Goal: Information Seeking & Learning: Learn about a topic

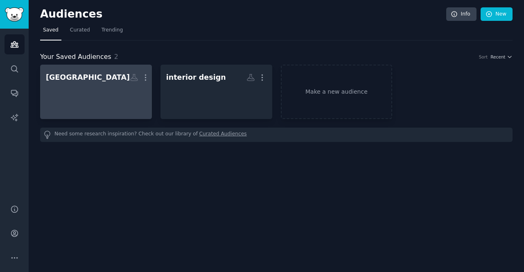
click at [109, 94] on div at bounding box center [96, 99] width 100 height 29
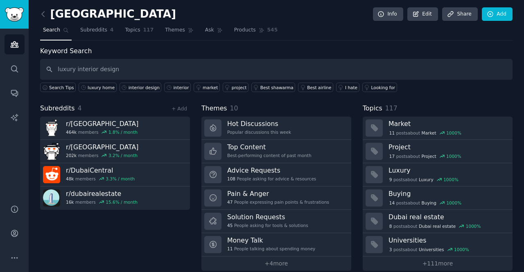
type input "luxury interior design"
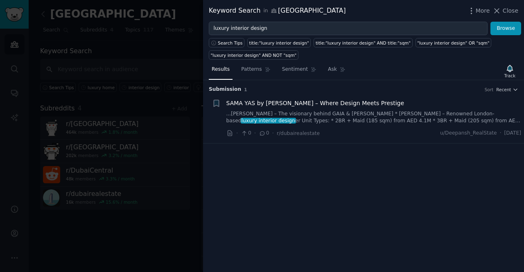
click at [120, 45] on div at bounding box center [262, 136] width 524 height 272
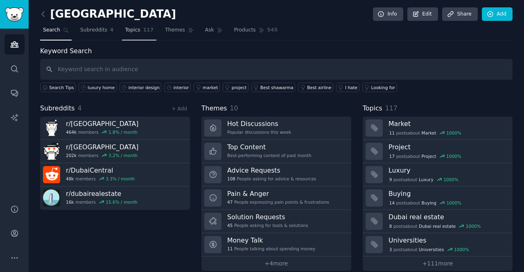
click at [128, 33] on span "Topics" at bounding box center [132, 30] width 15 height 7
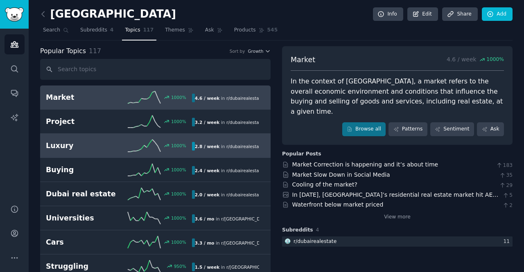
click at [88, 141] on h2 "Luxury" at bounding box center [82, 146] width 73 height 10
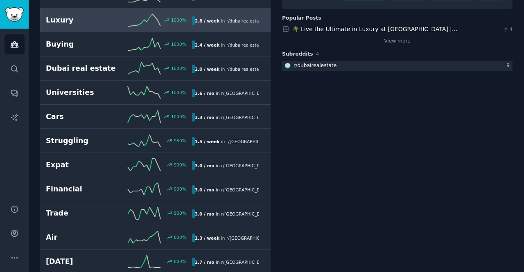
scroll to position [126, 0]
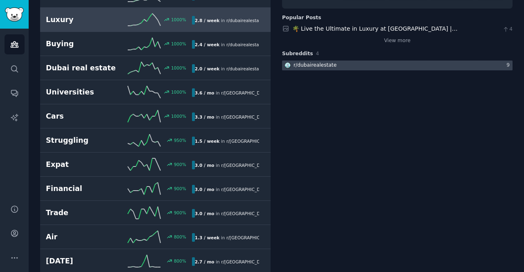
click at [300, 67] on div "r/ dubairealestate" at bounding box center [315, 65] width 43 height 7
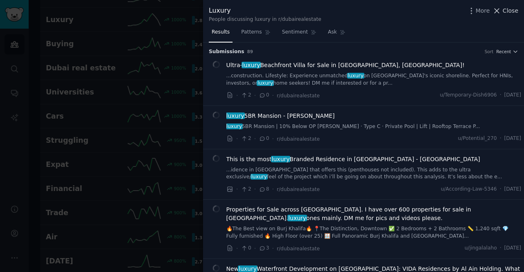
click at [500, 8] on icon at bounding box center [496, 11] width 9 height 9
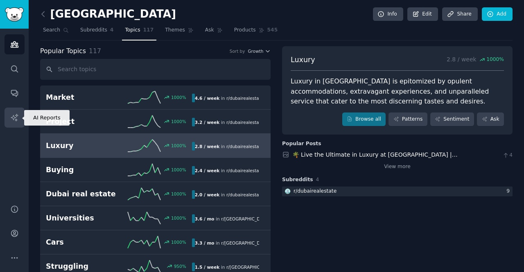
click at [17, 117] on icon "Sidebar" at bounding box center [14, 117] width 9 height 9
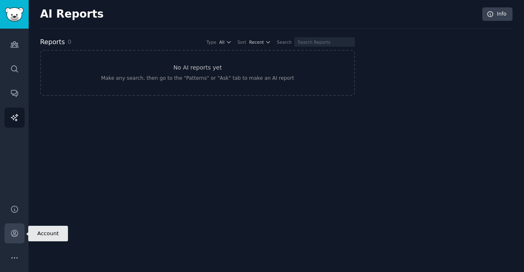
click at [18, 232] on icon "Sidebar" at bounding box center [14, 233] width 9 height 9
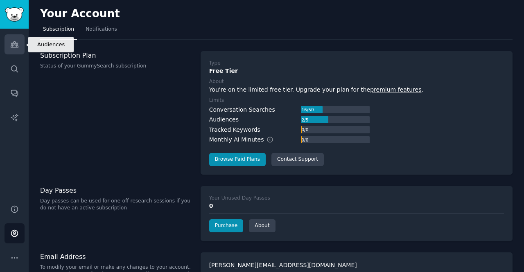
click at [18, 41] on icon "Sidebar" at bounding box center [14, 44] width 9 height 9
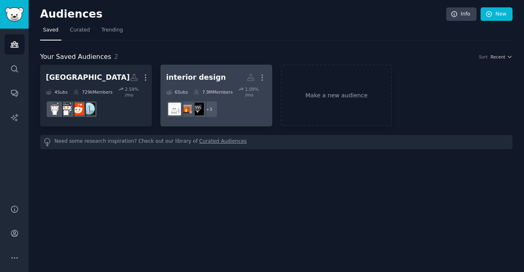
click at [188, 82] on h2 "interior design More" at bounding box center [216, 77] width 100 height 14
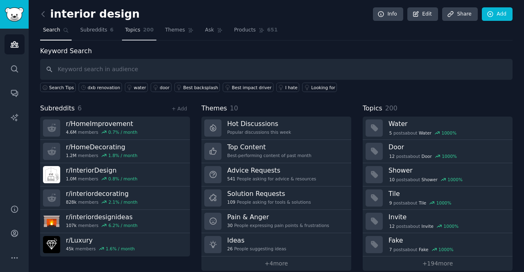
click at [128, 27] on span "Topics" at bounding box center [132, 30] width 15 height 7
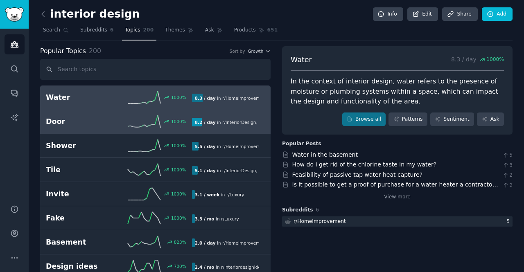
click at [91, 129] on link "Door 1000 % 8.2 / day in r/ InteriorDesign , r/ HomeImprovement" at bounding box center [155, 122] width 230 height 24
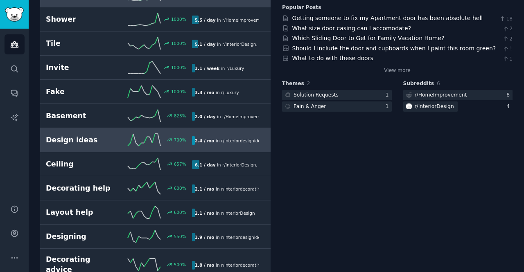
click at [71, 142] on h2 "Design ideas" at bounding box center [82, 140] width 73 height 10
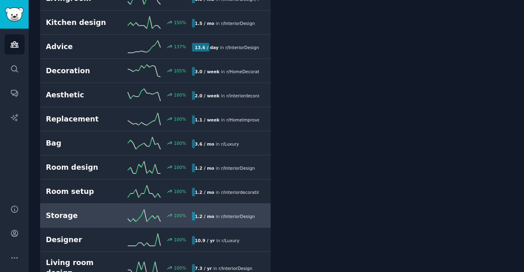
scroll to position [910, 0]
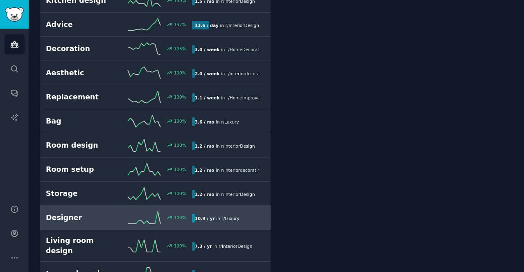
click at [68, 213] on h2 "Designer" at bounding box center [82, 218] width 73 height 10
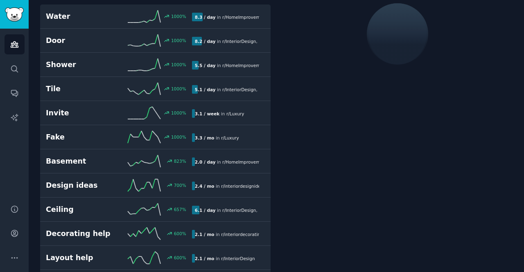
scroll to position [45, 0]
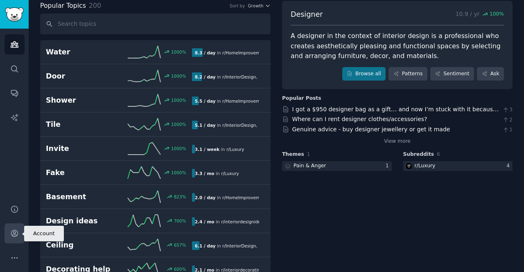
click at [20, 241] on link "Account" at bounding box center [15, 234] width 20 height 20
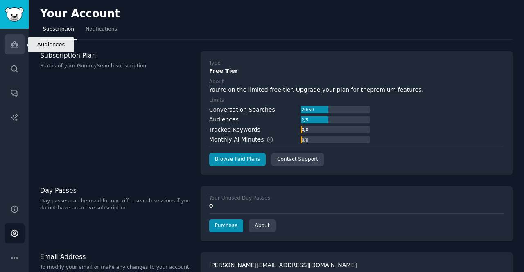
click at [11, 47] on icon "Sidebar" at bounding box center [14, 45] width 7 height 6
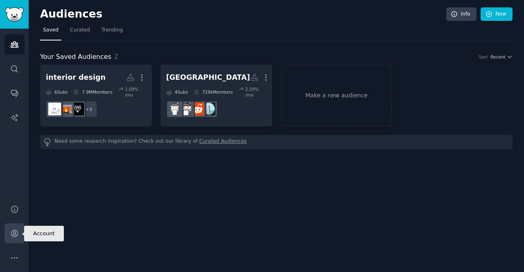
click at [13, 235] on icon "Sidebar" at bounding box center [14, 233] width 7 height 7
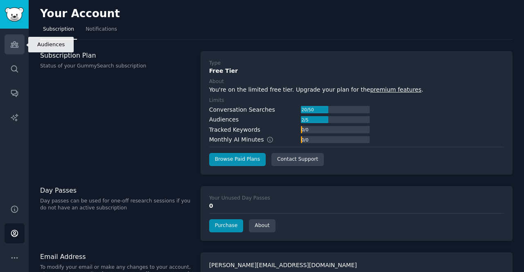
click at [16, 45] on icon "Sidebar" at bounding box center [14, 45] width 7 height 6
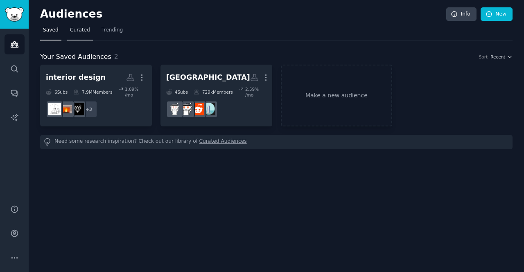
click at [80, 31] on span "Curated" at bounding box center [80, 30] width 20 height 7
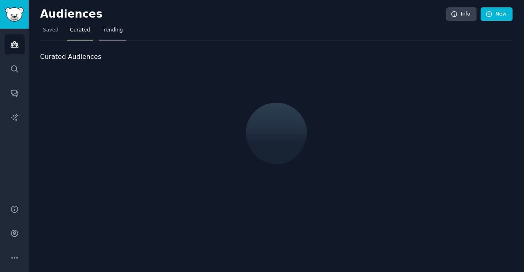
click at [112, 28] on span "Trending" at bounding box center [112, 30] width 21 height 7
